Goal: Information Seeking & Learning: Learn about a topic

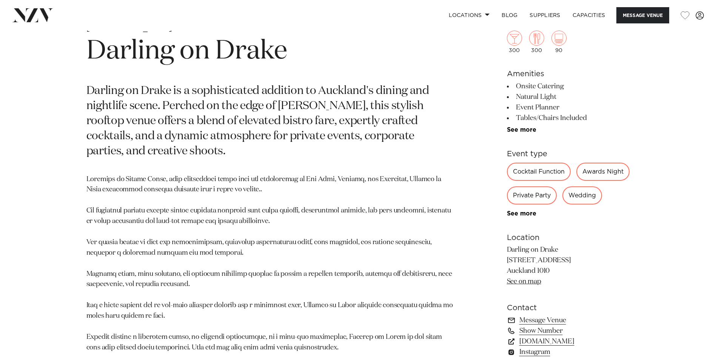
scroll to position [377, 0]
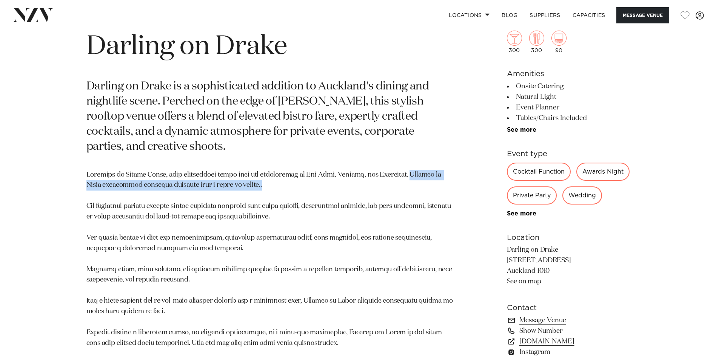
drag, startPoint x: 410, startPoint y: 175, endPoint x: 412, endPoint y: 181, distance: 6.4
click at [412, 181] on p at bounding box center [269, 259] width 367 height 179
click at [410, 177] on p at bounding box center [269, 259] width 367 height 179
drag, startPoint x: 410, startPoint y: 175, endPoint x: 413, endPoint y: 184, distance: 9.3
click at [413, 184] on p at bounding box center [269, 259] width 367 height 179
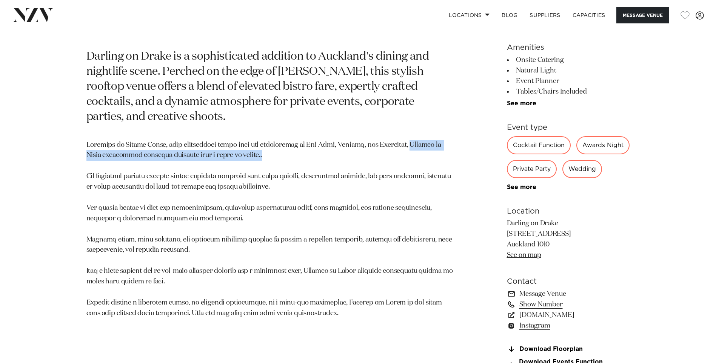
scroll to position [491, 0]
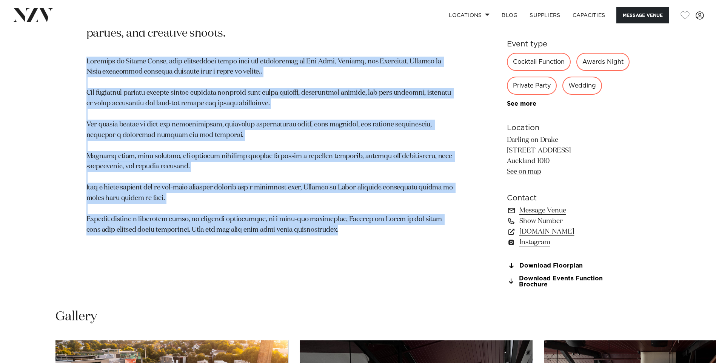
drag, startPoint x: 316, startPoint y: 232, endPoint x: 81, endPoint y: 65, distance: 288.4
click at [81, 65] on div "Auckland Darling on Drake Darling on [PERSON_NAME] is a sophisticated addition …" at bounding box center [358, 101] width 642 height 391
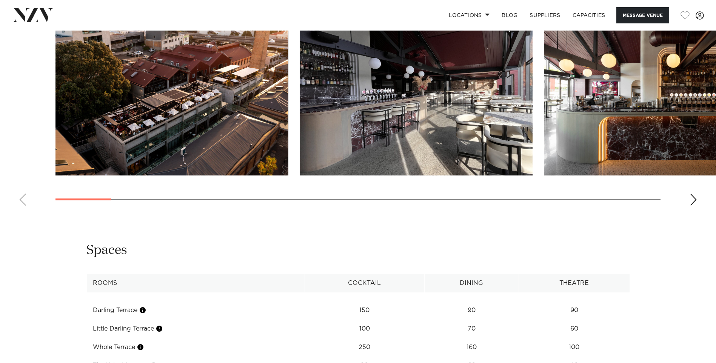
scroll to position [830, 0]
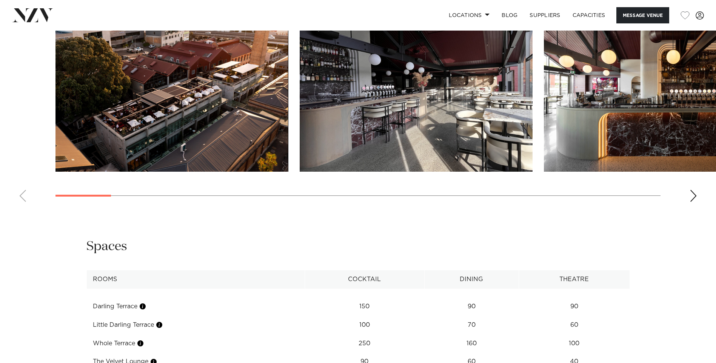
click at [697, 208] on swiper-container at bounding box center [358, 104] width 716 height 207
click at [693, 202] on div "Next slide" at bounding box center [693, 196] width 8 height 12
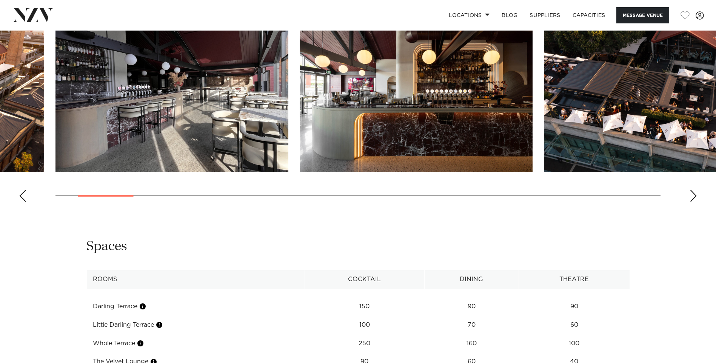
click at [693, 202] on div "Next slide" at bounding box center [693, 196] width 8 height 12
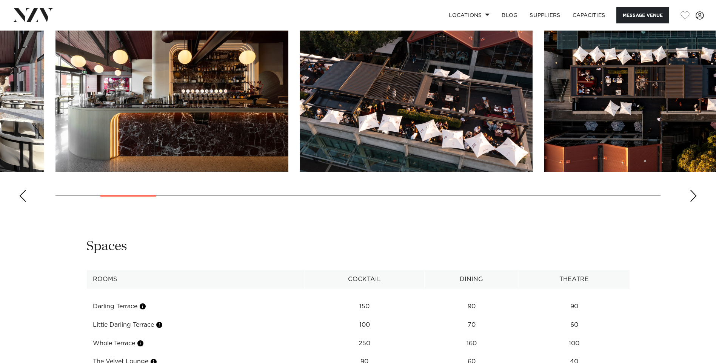
click at [693, 202] on div "Next slide" at bounding box center [693, 196] width 8 height 12
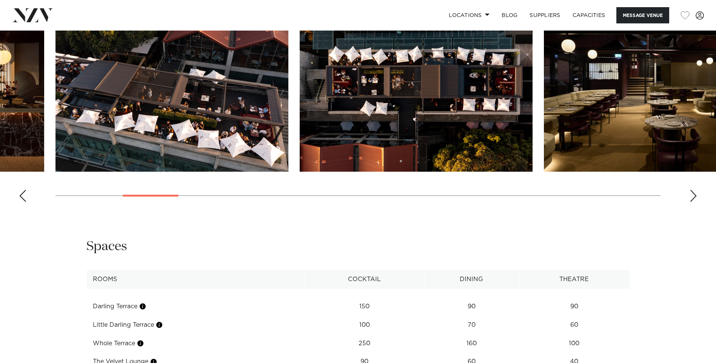
click at [693, 202] on div "Next slide" at bounding box center [693, 196] width 8 height 12
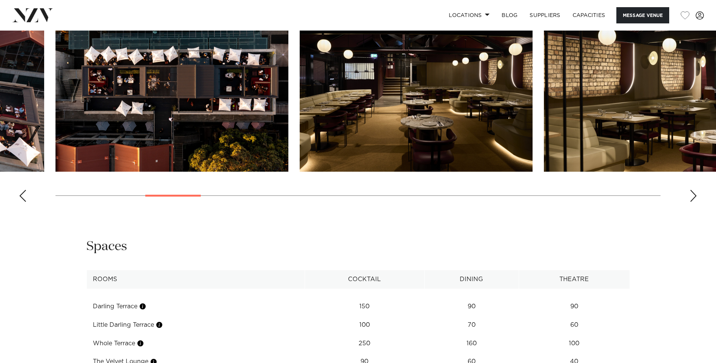
click at [693, 202] on div "Next slide" at bounding box center [693, 196] width 8 height 12
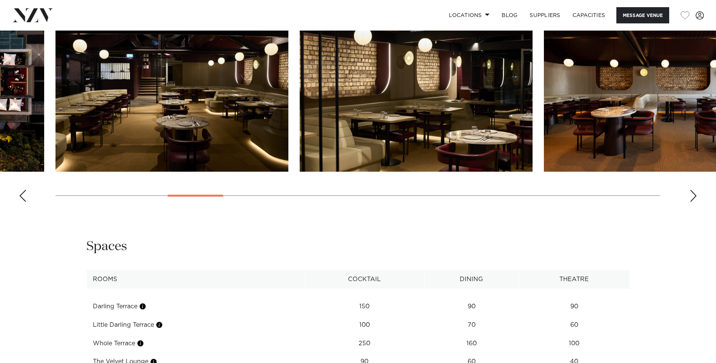
click at [693, 202] on div "Next slide" at bounding box center [693, 196] width 8 height 12
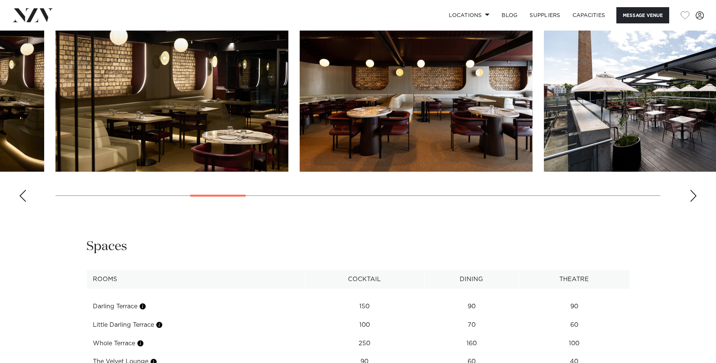
click at [693, 202] on div "Next slide" at bounding box center [693, 196] width 8 height 12
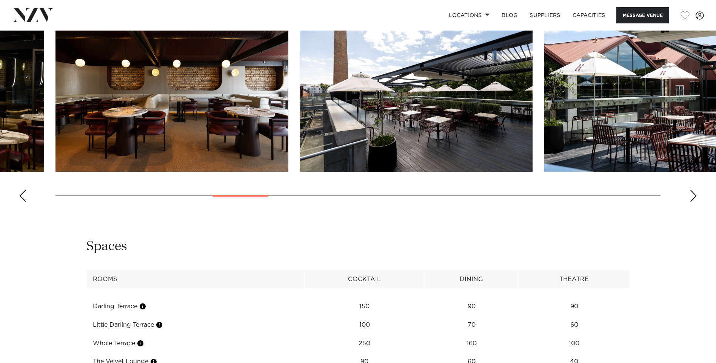
click at [693, 202] on div "Next slide" at bounding box center [693, 196] width 8 height 12
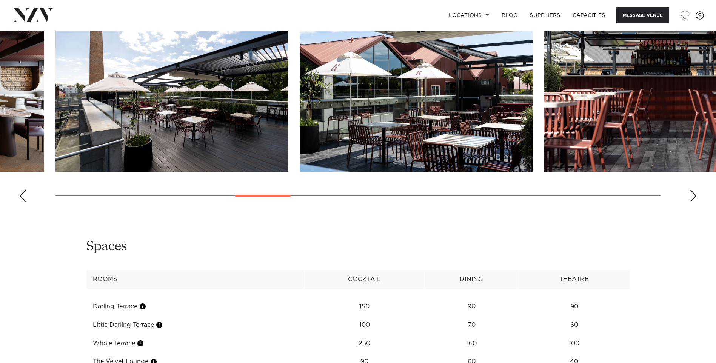
click at [693, 202] on div "Next slide" at bounding box center [693, 196] width 8 height 12
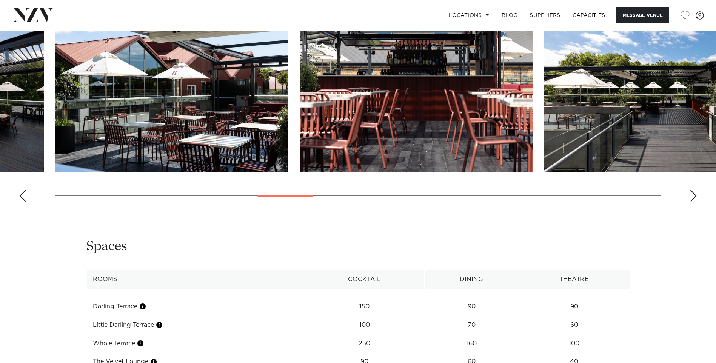
click at [693, 202] on div "Next slide" at bounding box center [693, 196] width 8 height 12
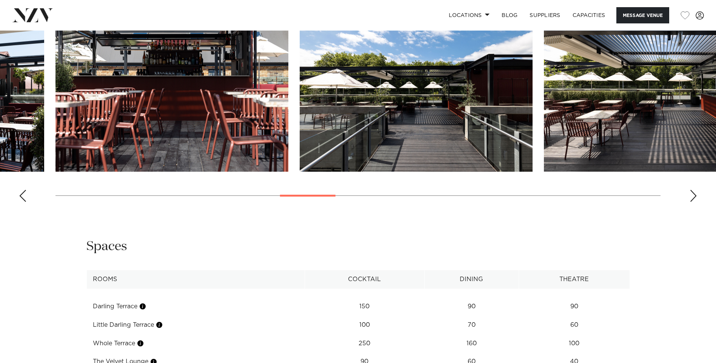
click at [693, 202] on div "Next slide" at bounding box center [693, 196] width 8 height 12
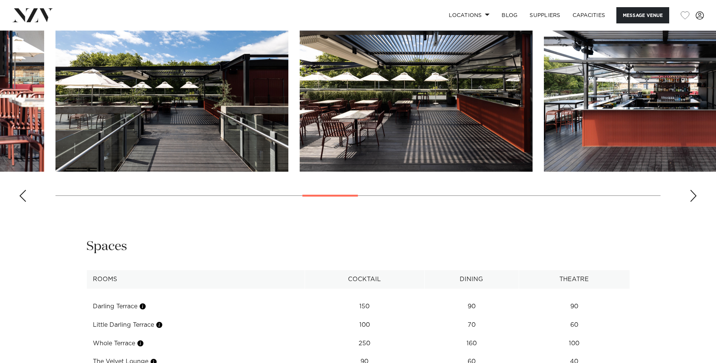
click at [693, 202] on div "Next slide" at bounding box center [693, 196] width 8 height 12
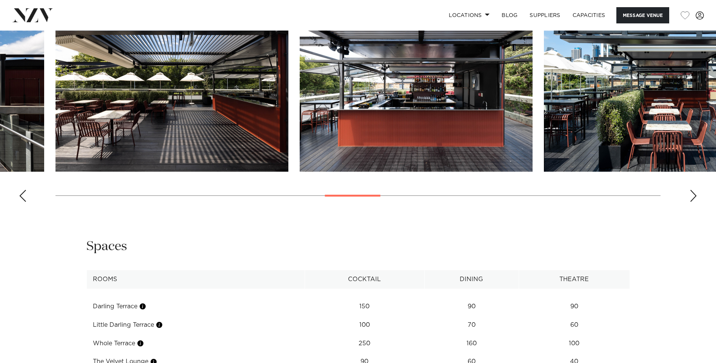
click at [693, 202] on div "Next slide" at bounding box center [693, 196] width 8 height 12
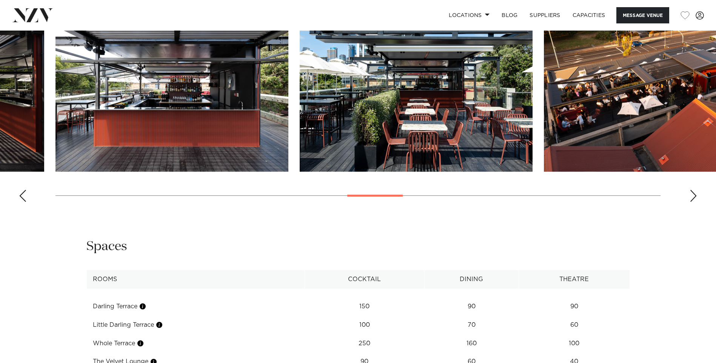
click at [693, 202] on div "Next slide" at bounding box center [693, 196] width 8 height 12
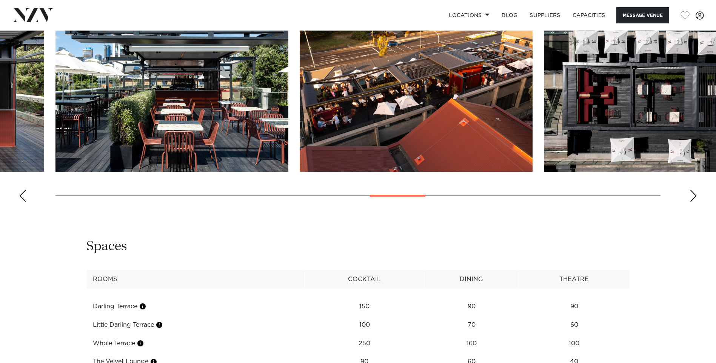
click at [693, 202] on div "Next slide" at bounding box center [693, 196] width 8 height 12
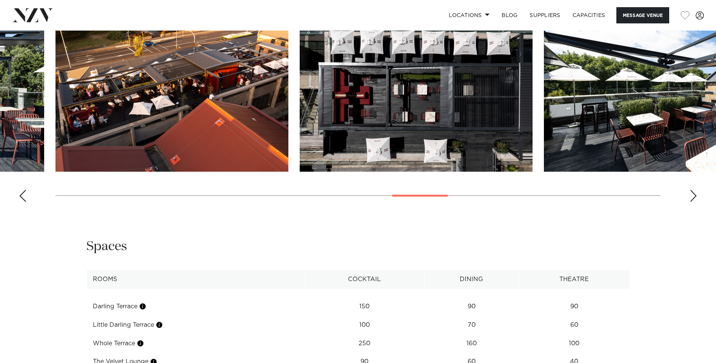
click at [693, 202] on div "Next slide" at bounding box center [693, 196] width 8 height 12
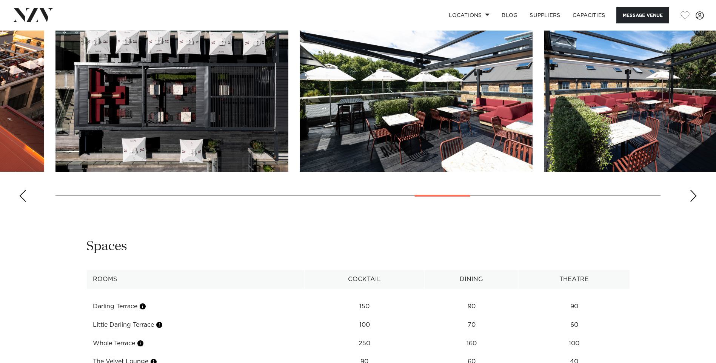
click at [693, 202] on div "Next slide" at bounding box center [693, 196] width 8 height 12
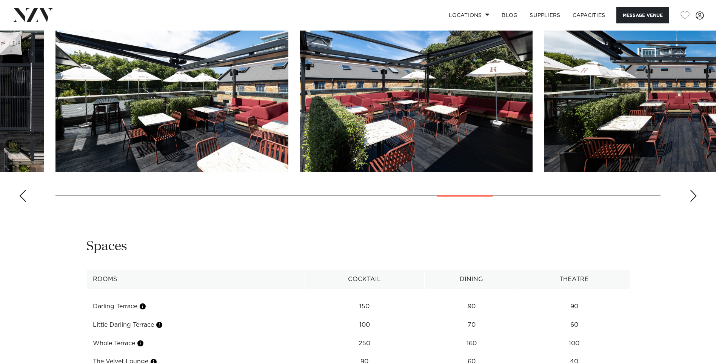
click at [693, 202] on div "Next slide" at bounding box center [693, 196] width 8 height 12
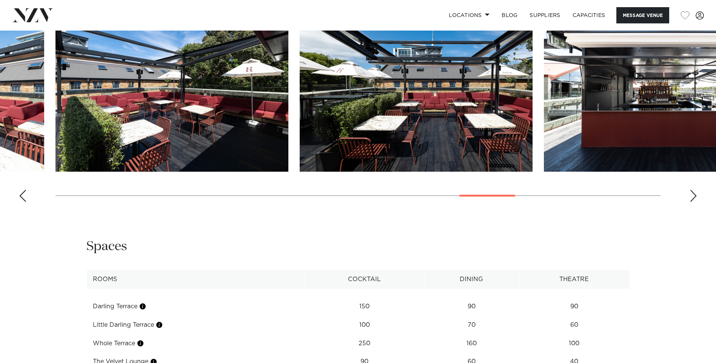
click at [693, 202] on div "Next slide" at bounding box center [693, 196] width 8 height 12
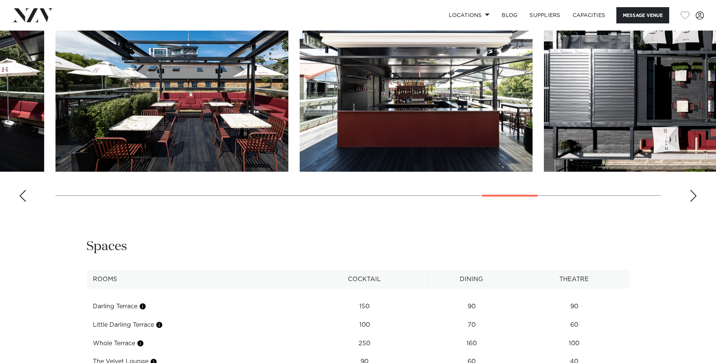
click at [693, 202] on div "Next slide" at bounding box center [693, 196] width 8 height 12
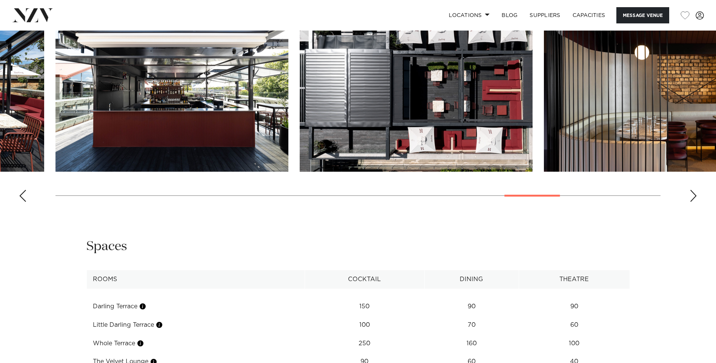
click at [693, 202] on div "Next slide" at bounding box center [693, 196] width 8 height 12
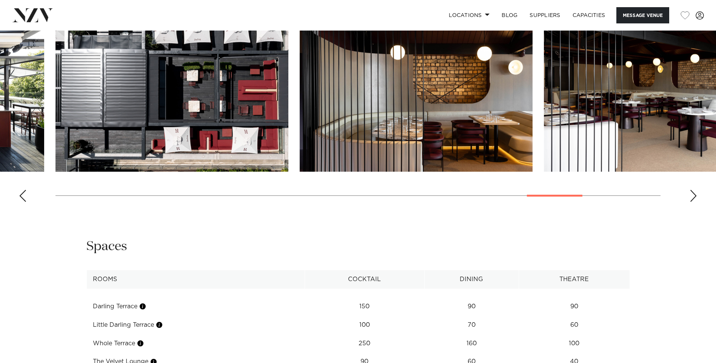
click at [693, 202] on div "Next slide" at bounding box center [693, 196] width 8 height 12
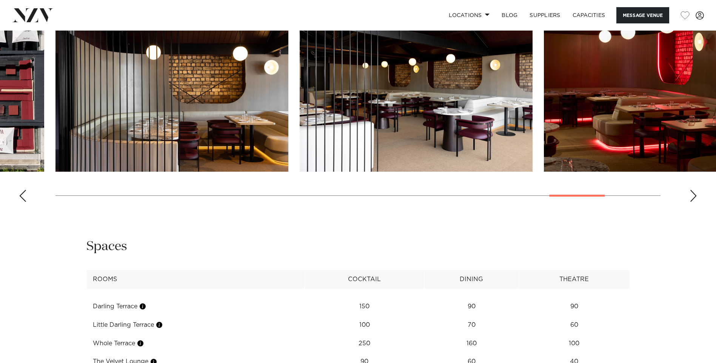
click at [693, 202] on div "Next slide" at bounding box center [693, 196] width 8 height 12
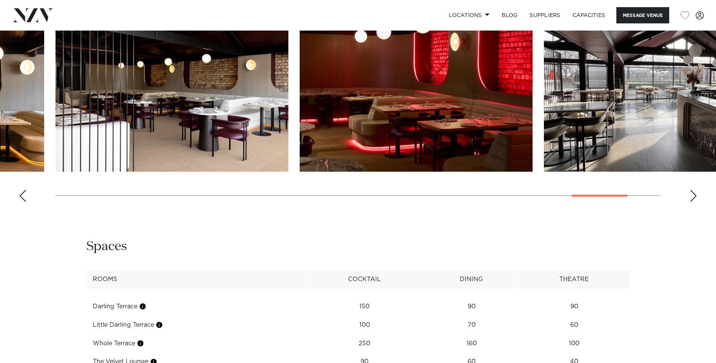
click at [693, 202] on div "Next slide" at bounding box center [693, 196] width 8 height 12
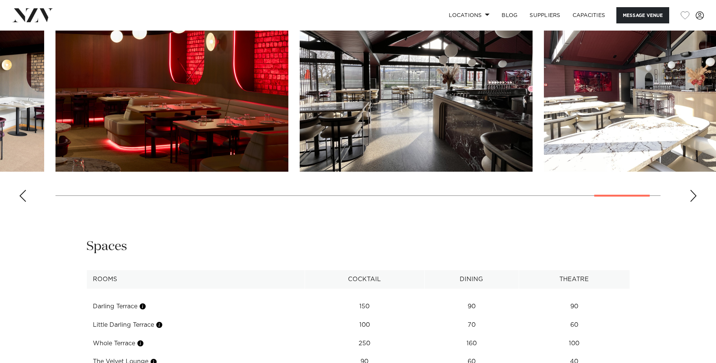
click at [693, 202] on div "Next slide" at bounding box center [693, 196] width 8 height 12
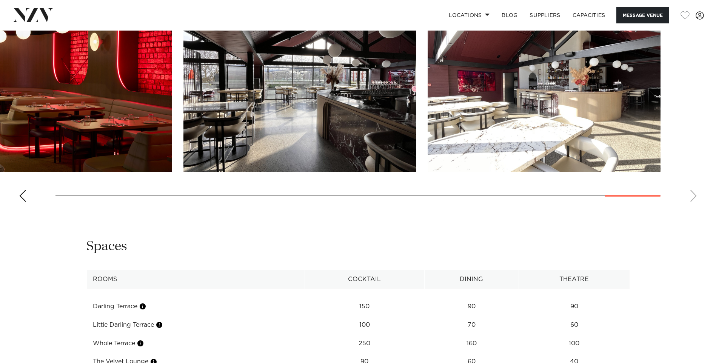
click at [693, 208] on swiper-container at bounding box center [358, 104] width 716 height 207
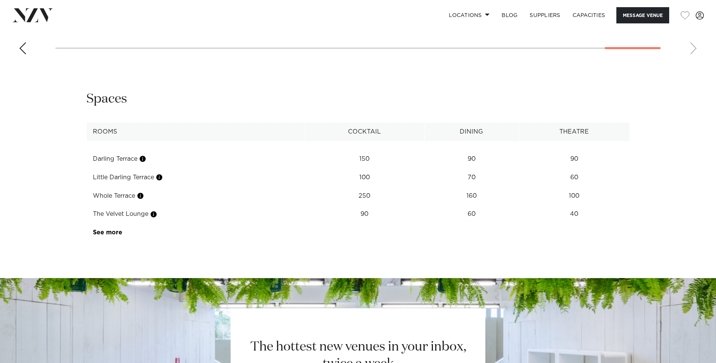
scroll to position [981, 0]
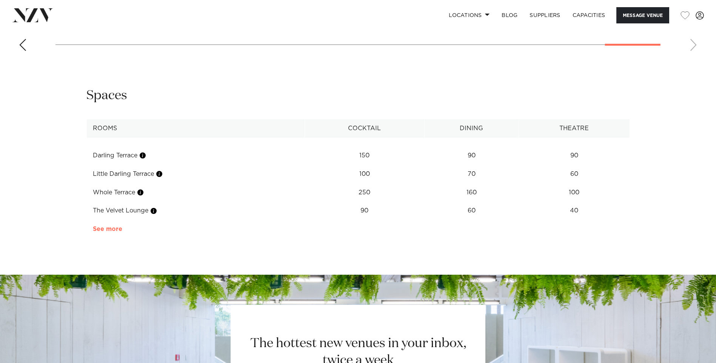
click at [107, 232] on link "See more" at bounding box center [122, 229] width 59 height 6
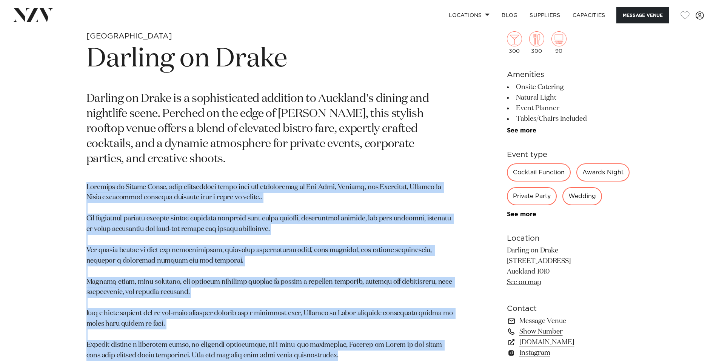
scroll to position [340, 0]
